Goal: Transaction & Acquisition: Purchase product/service

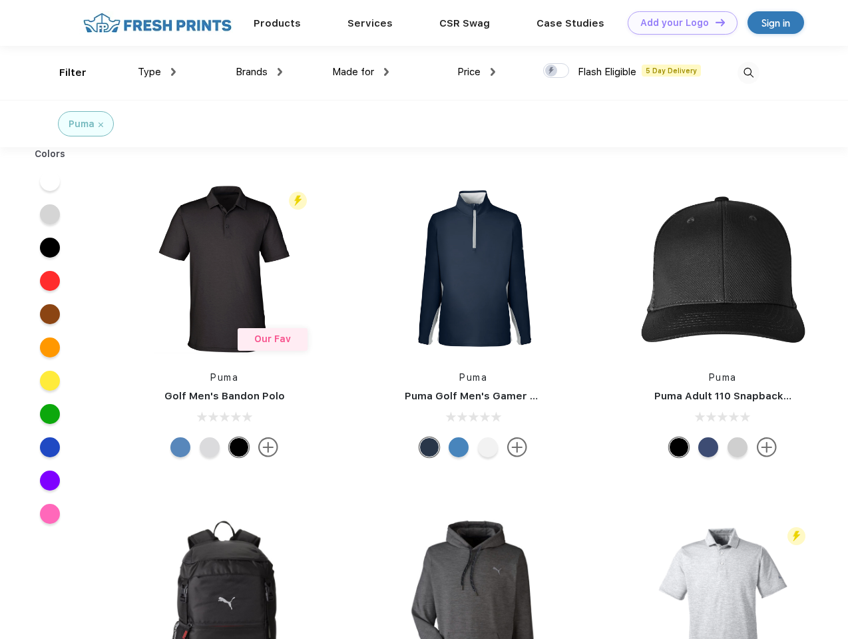
click at [678, 23] on link "Add your Logo Design Tool" at bounding box center [683, 22] width 110 height 23
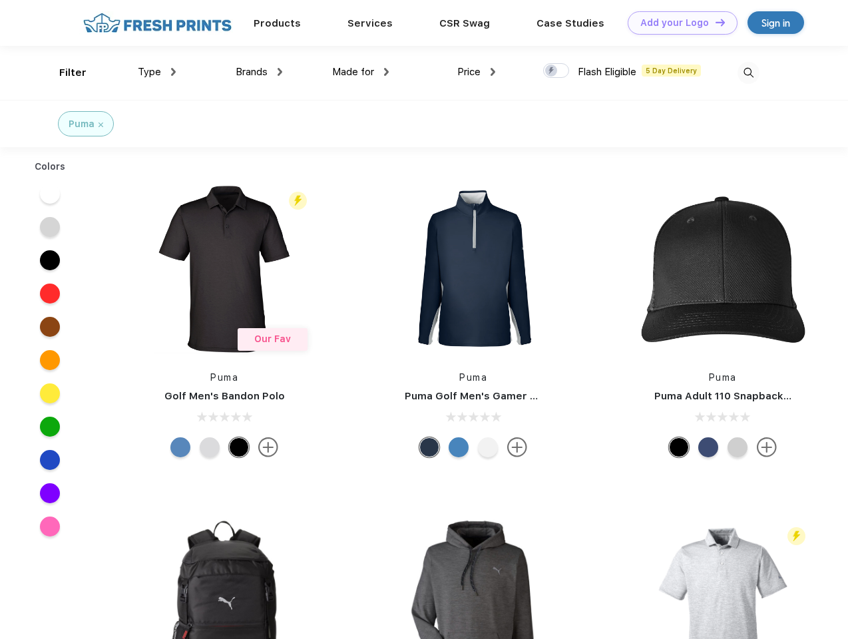
click at [0, 0] on div "Design Tool" at bounding box center [0, 0] width 0 height 0
click at [714, 22] on link "Add your Logo Design Tool" at bounding box center [683, 22] width 110 height 23
click at [64, 73] on div "Filter" at bounding box center [72, 72] width 27 height 15
click at [157, 72] on span "Type" at bounding box center [149, 72] width 23 height 12
click at [259, 72] on span "Brands" at bounding box center [252, 72] width 32 height 12
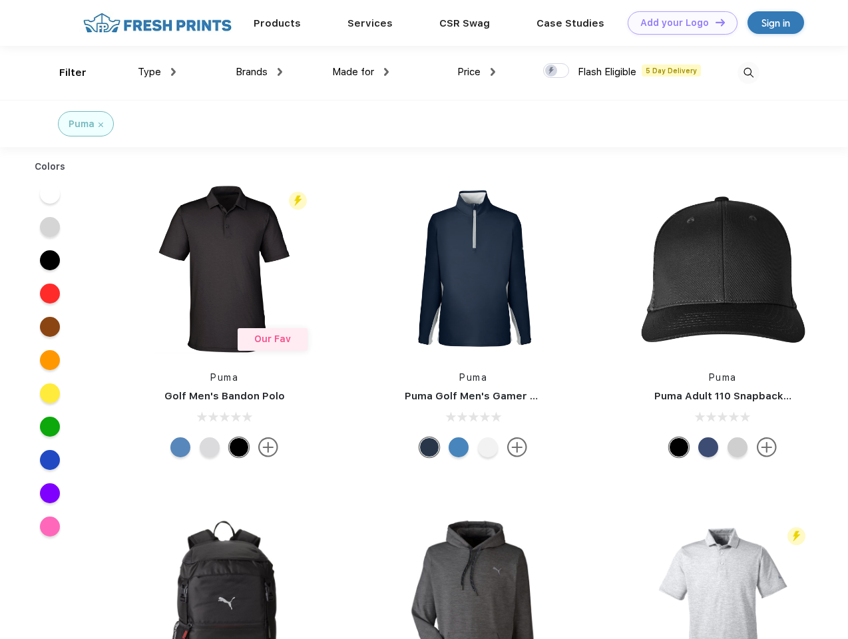
click at [361, 72] on span "Made for" at bounding box center [353, 72] width 42 height 12
click at [477, 72] on span "Price" at bounding box center [468, 72] width 23 height 12
click at [557, 71] on div at bounding box center [556, 70] width 26 height 15
click at [552, 71] on input "checkbox" at bounding box center [547, 67] width 9 height 9
click at [748, 73] on img at bounding box center [749, 73] width 22 height 22
